Goal: Transaction & Acquisition: Purchase product/service

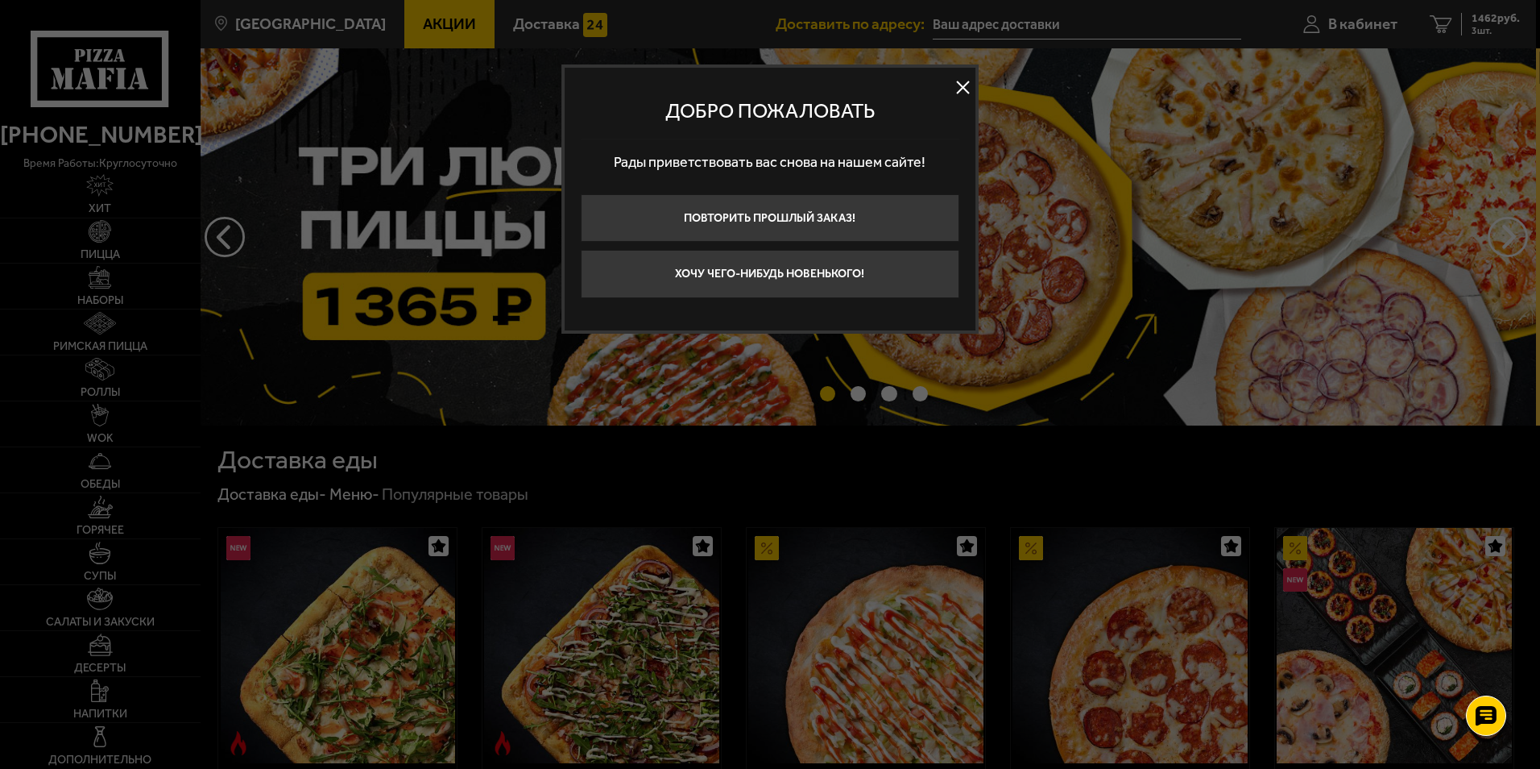
click at [956, 89] on button at bounding box center [963, 88] width 24 height 24
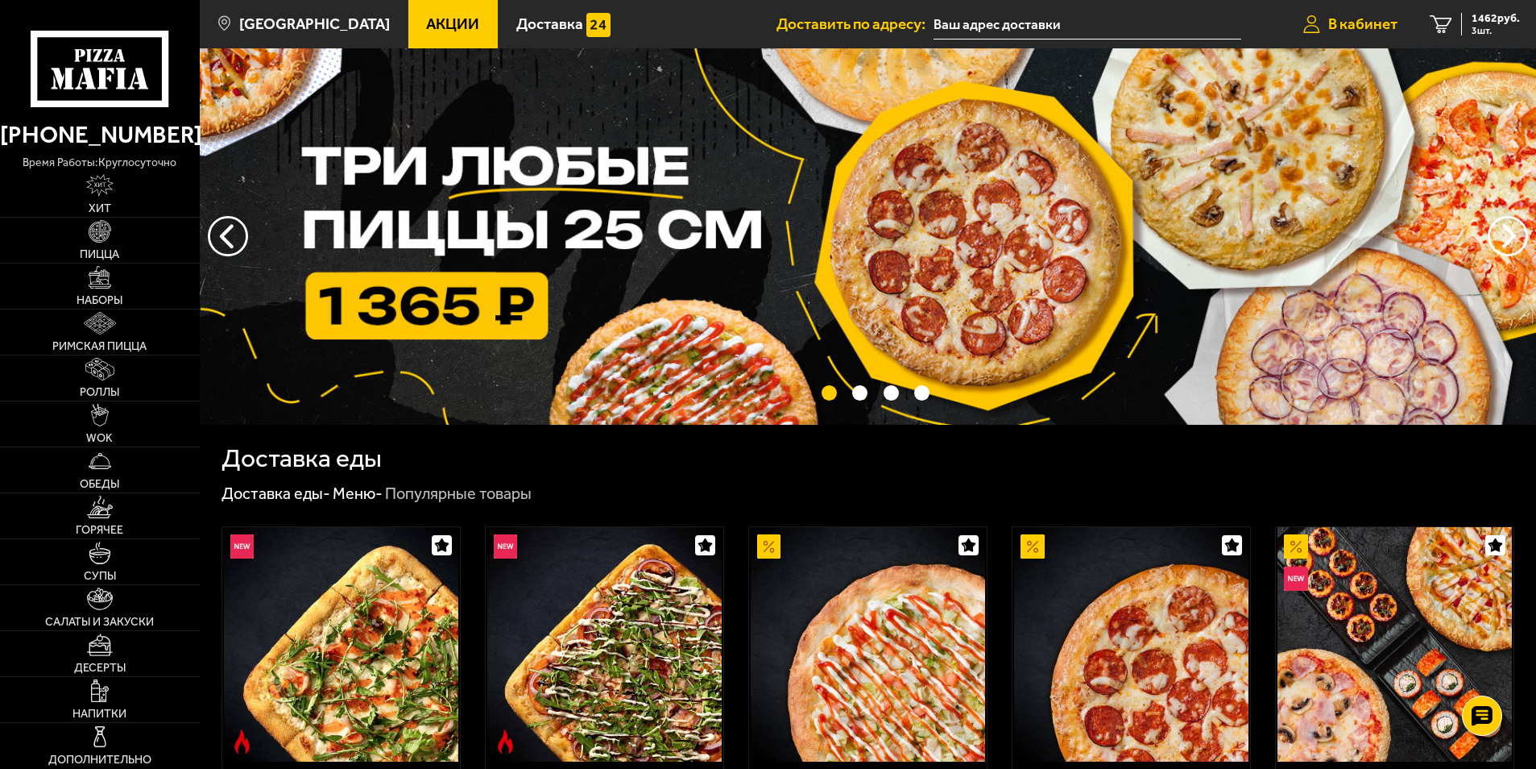
click at [1402, 23] on link "В кабинет" at bounding box center [1350, 24] width 126 height 48
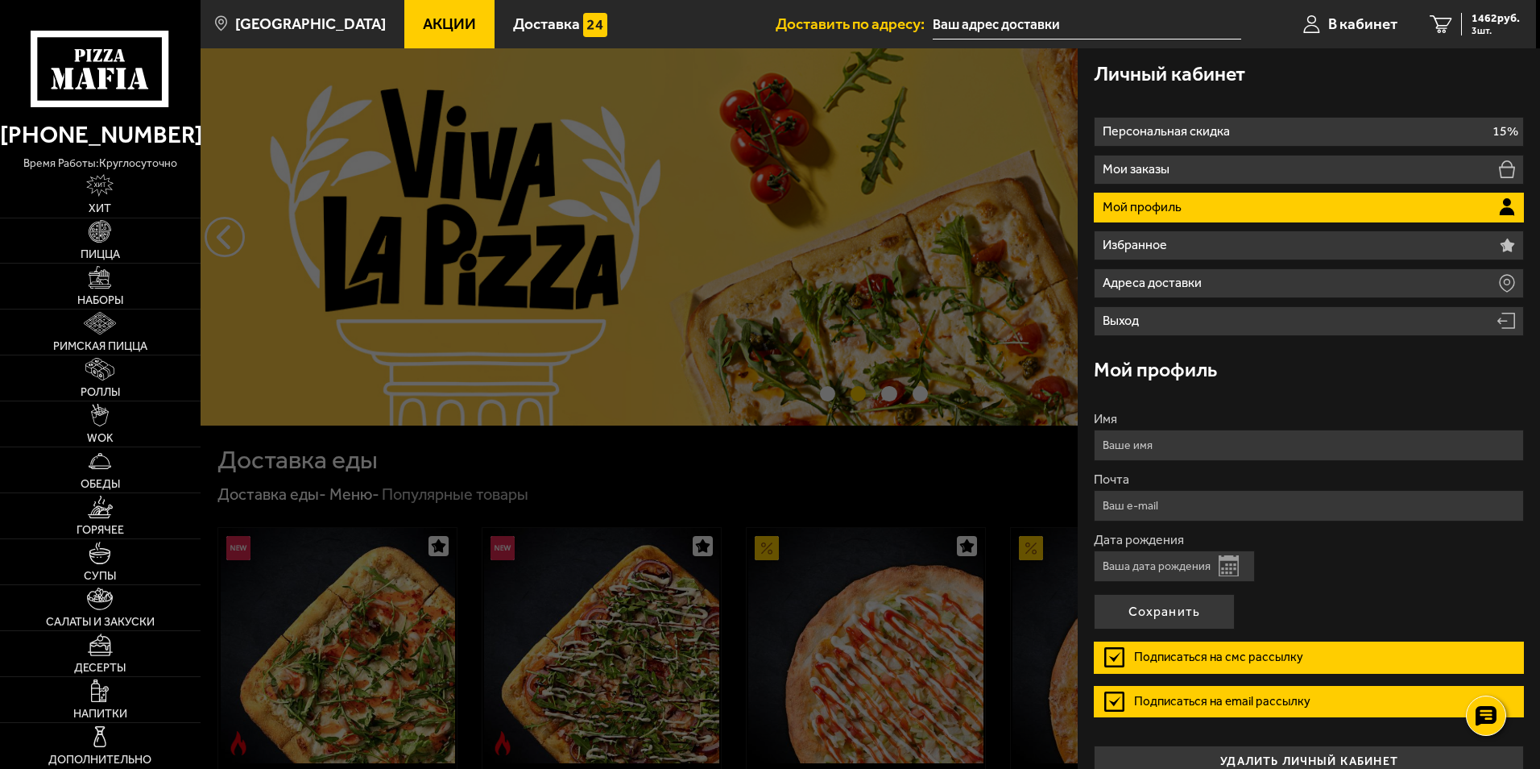
click at [1235, 217] on li "Мой профиль" at bounding box center [1309, 208] width 430 height 30
click at [1461, 14] on div "1462 руб. 3 шт." at bounding box center [1490, 24] width 59 height 23
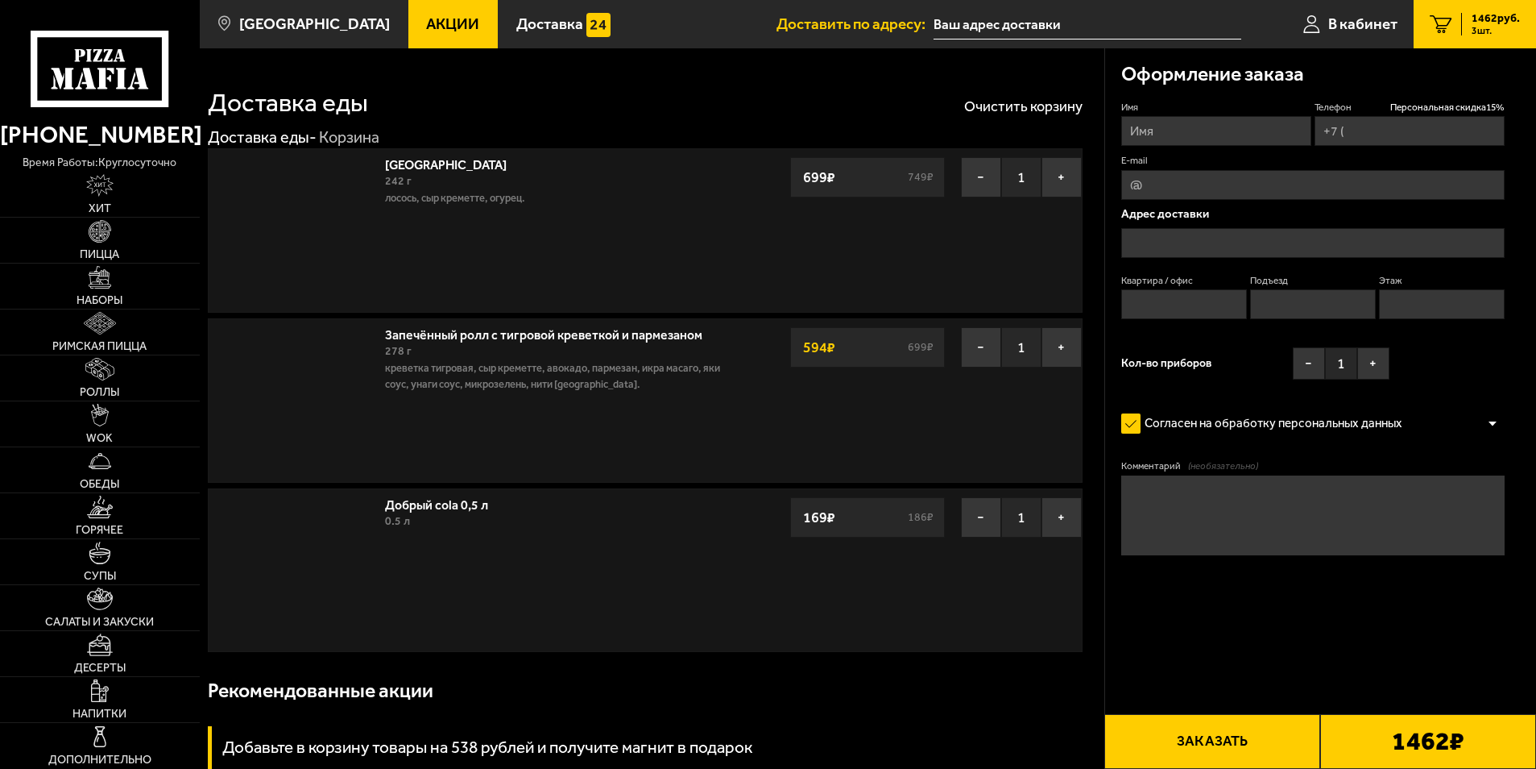
type input "[PHONE_NUMBER]"
type input "[PERSON_NAME][STREET_ADDRESS]"
type input "3"
type input "1"
type input "3"
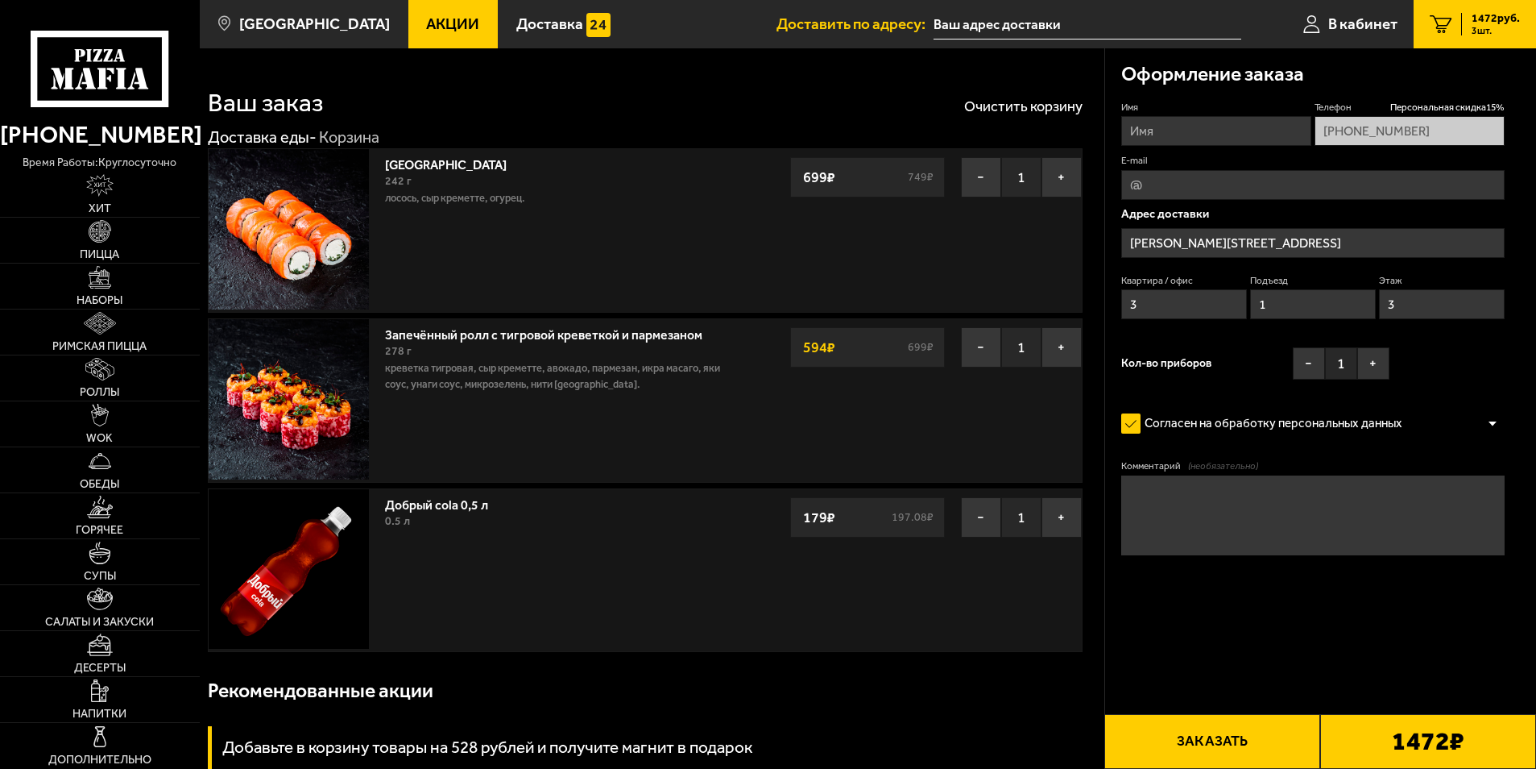
click at [1291, 310] on input "1" at bounding box center [1313, 304] width 126 height 30
type input "2"
